Goal: Navigation & Orientation: Find specific page/section

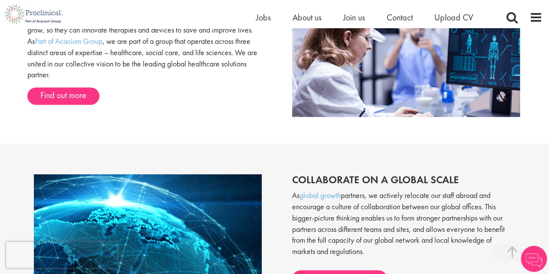
scroll to position [738, 0]
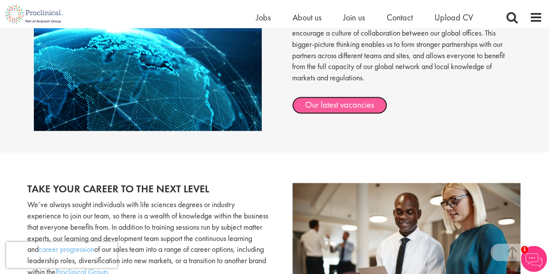
click at [338, 104] on link "Our latest vacancies" at bounding box center [339, 104] width 95 height 17
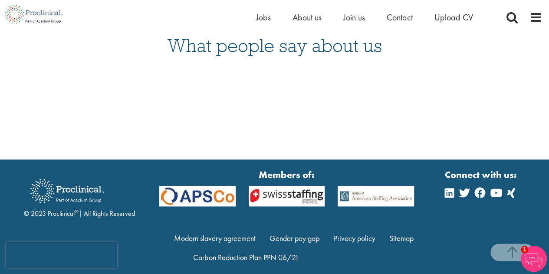
scroll to position [588, 0]
